Goal: Task Accomplishment & Management: Use online tool/utility

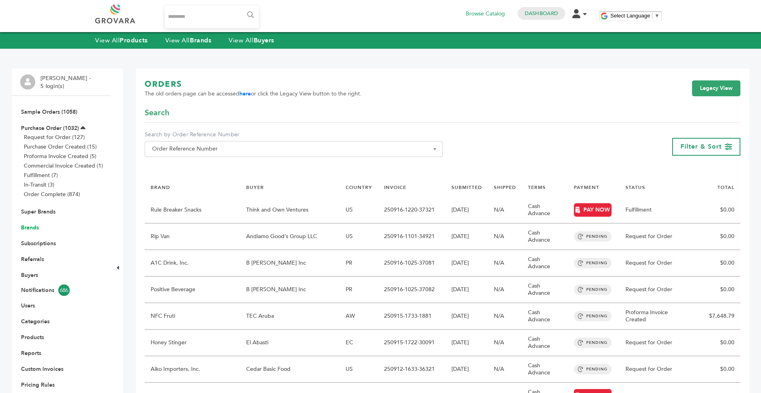
click at [33, 227] on link "Brands" at bounding box center [30, 228] width 18 height 8
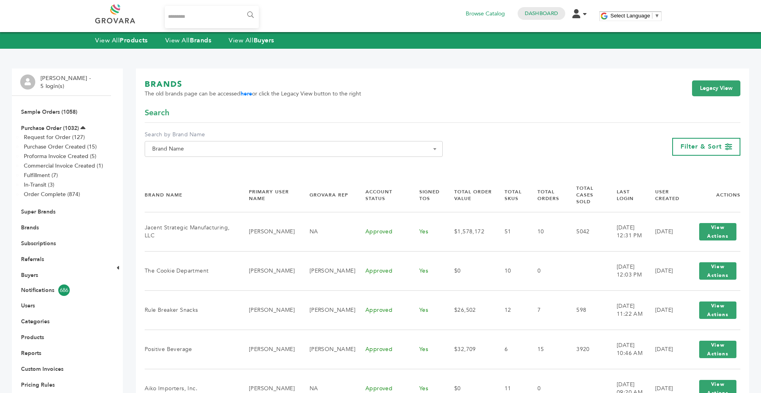
click at [340, 141] on span "Brand Name" at bounding box center [294, 149] width 298 height 16
click at [297, 166] on input "Search" at bounding box center [294, 163] width 294 height 10
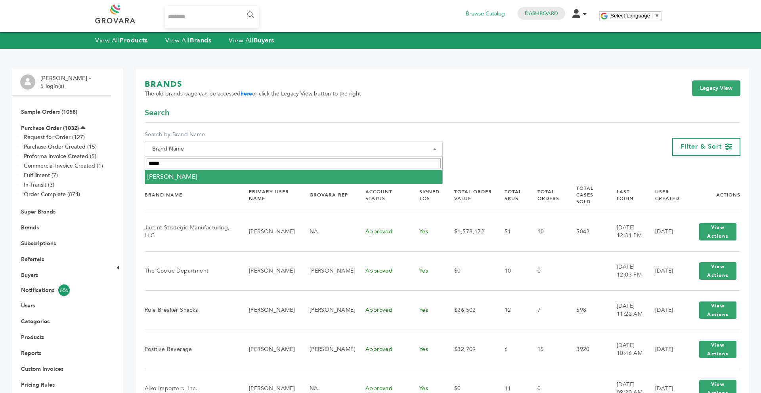
type input "*****"
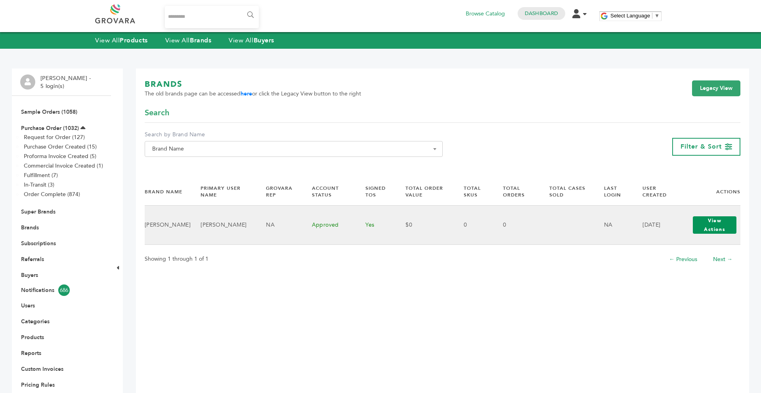
click at [711, 227] on button "View Actions" at bounding box center [715, 224] width 44 height 17
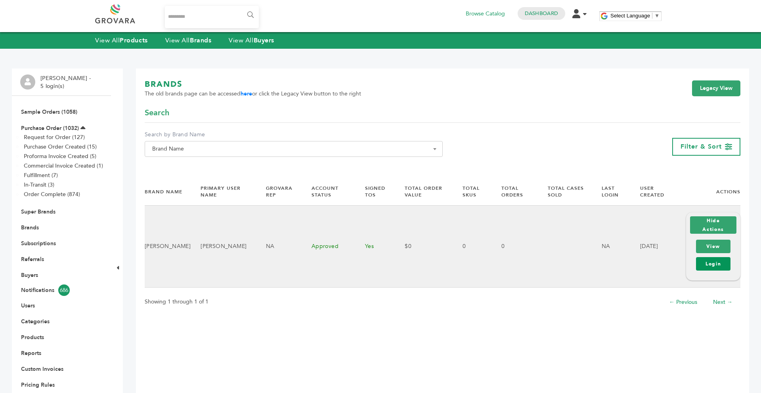
click at [718, 267] on link "Login" at bounding box center [713, 263] width 34 height 13
